Goal: Task Accomplishment & Management: Manage account settings

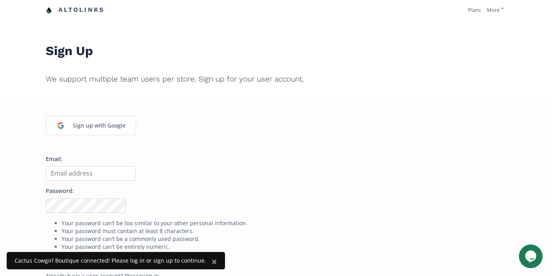
click at [111, 171] on input "Email:" at bounding box center [91, 173] width 90 height 15
type input "chloemercardante@gmail.com"
click at [109, 174] on input "chloemercardante@gmail.com" at bounding box center [91, 173] width 90 height 15
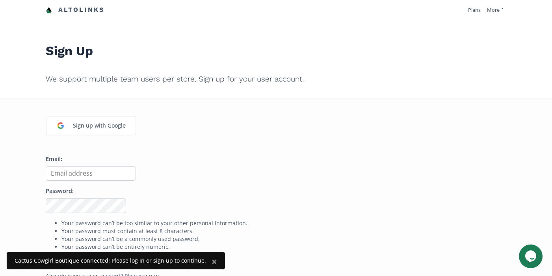
click at [169, 183] on form "Email: Password: Your password can’t be too similar to your other personal info…" at bounding box center [276, 210] width 461 height 111
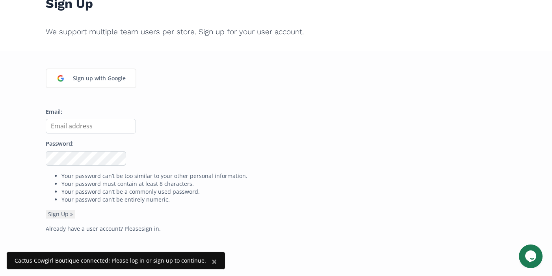
scroll to position [35, 0]
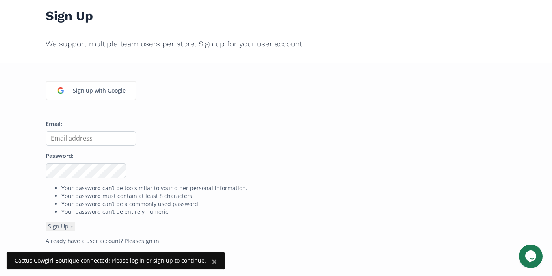
click at [95, 139] on input "Email:" at bounding box center [91, 138] width 90 height 15
type input "[EMAIL_ADDRESS][DOMAIN_NAME]"
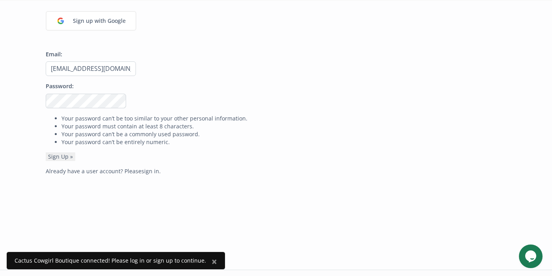
scroll to position [107, 0]
click at [144, 170] on link "sign in" at bounding box center [150, 169] width 18 height 7
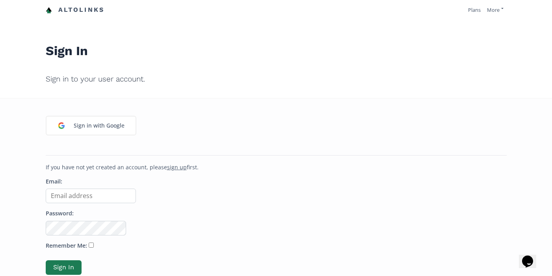
type input "[EMAIL_ADDRESS][DOMAIN_NAME]"
click at [89, 246] on input "Remember Me:" at bounding box center [91, 245] width 5 height 5
checkbox input "true"
click at [71, 264] on button "Sign In" at bounding box center [64, 267] width 38 height 17
